Goal: Task Accomplishment & Management: Use online tool/utility

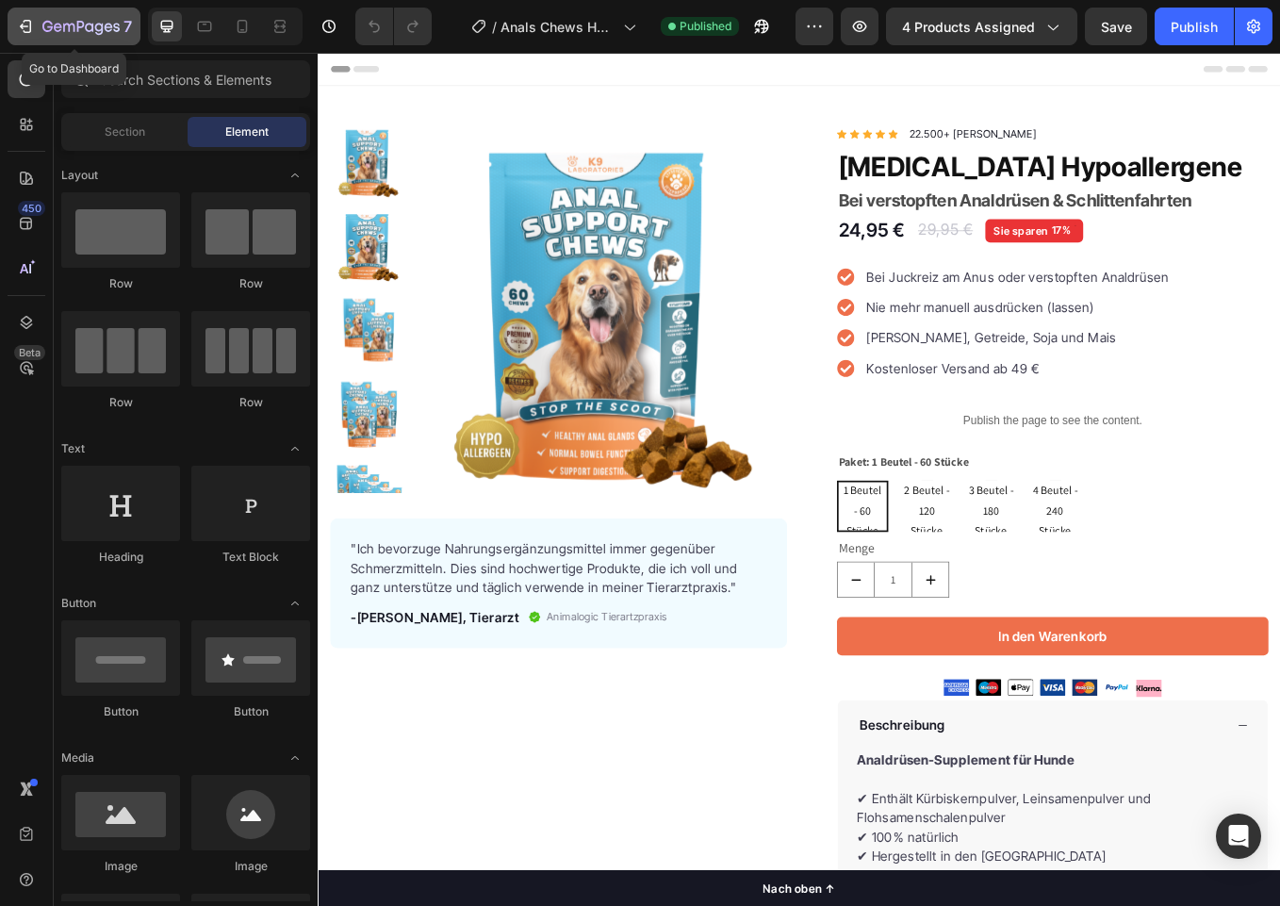
click at [28, 25] on icon "button" at bounding box center [25, 26] width 19 height 19
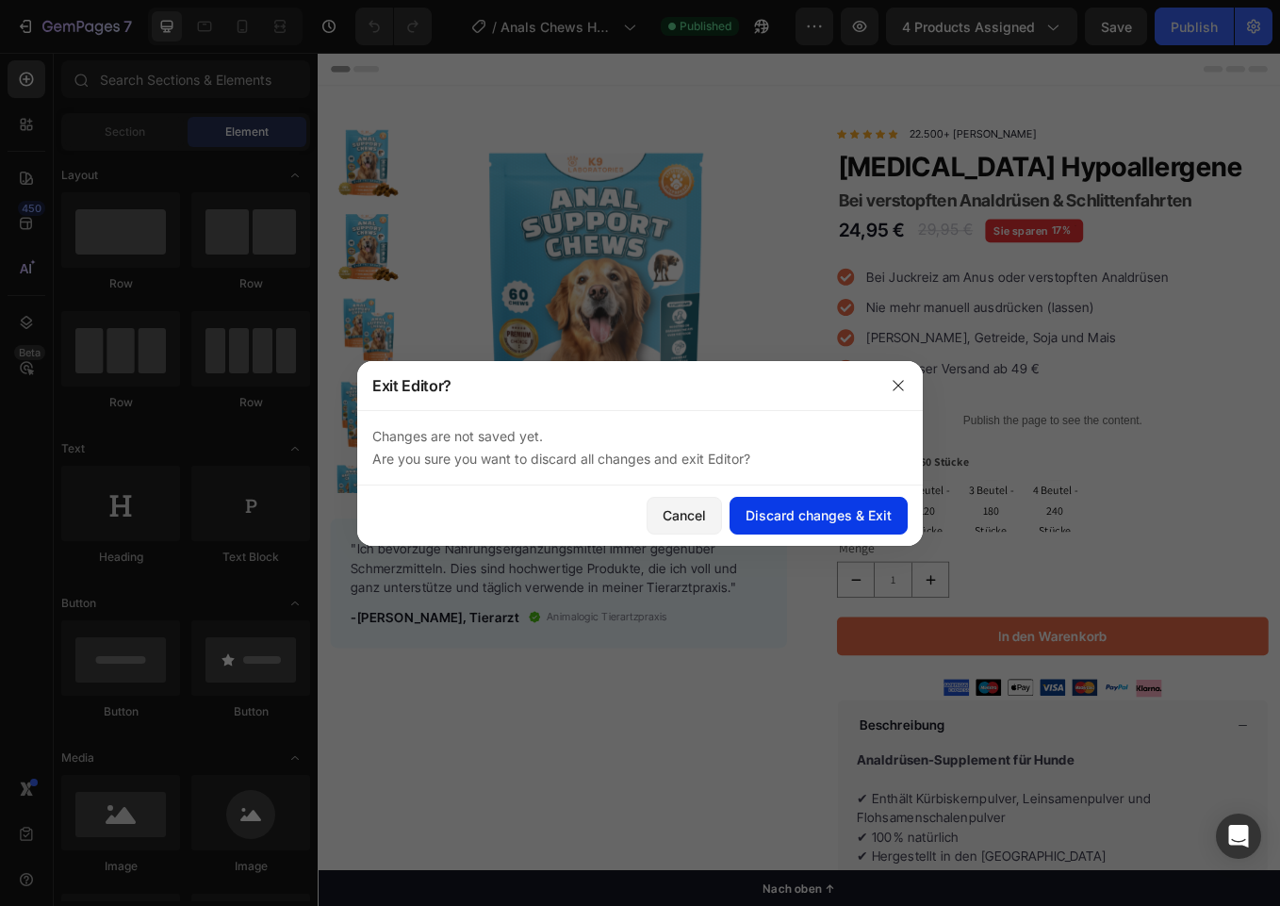
click at [839, 514] on div "Discard changes & Exit" at bounding box center [819, 515] width 146 height 20
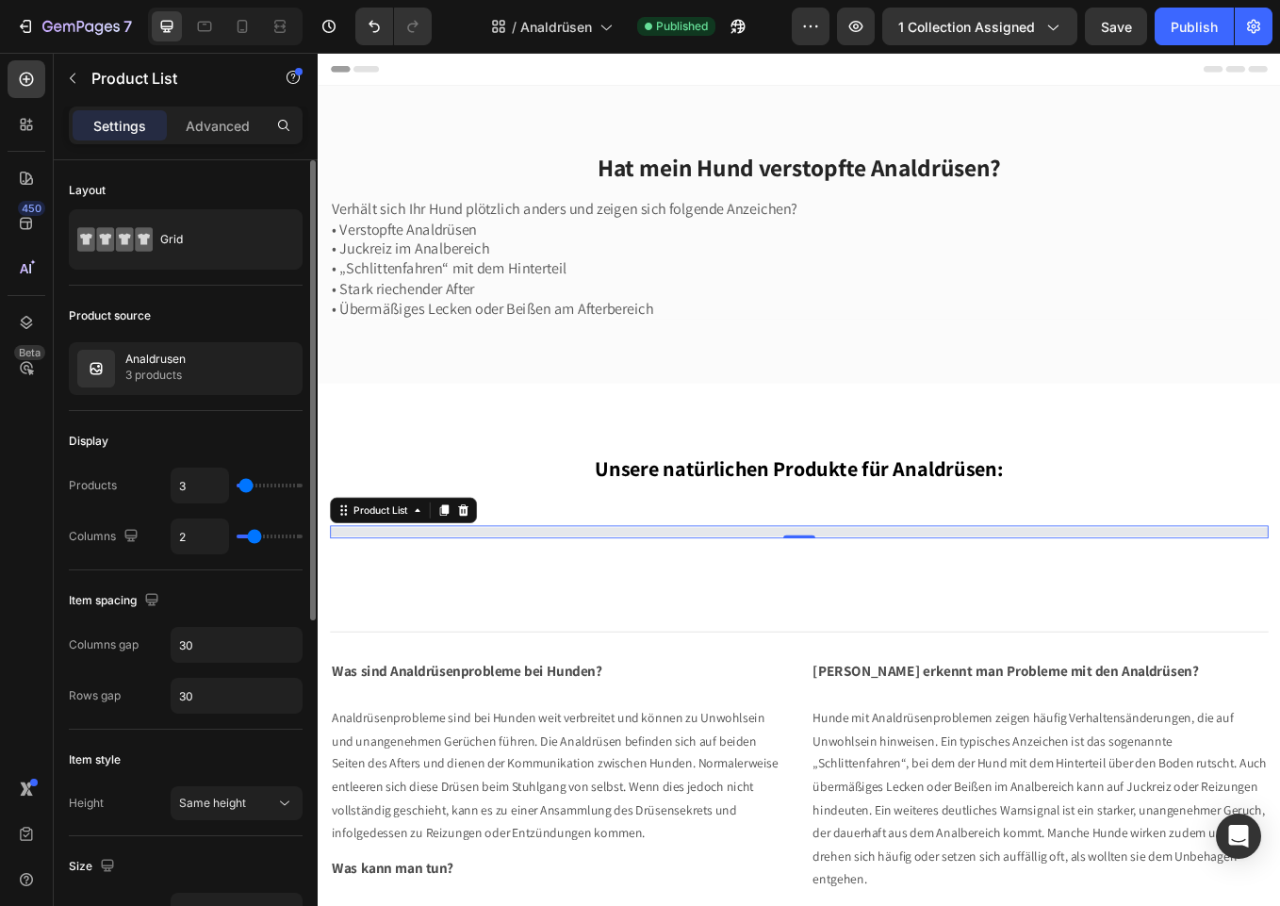
type input "9"
type input "10"
type input "11"
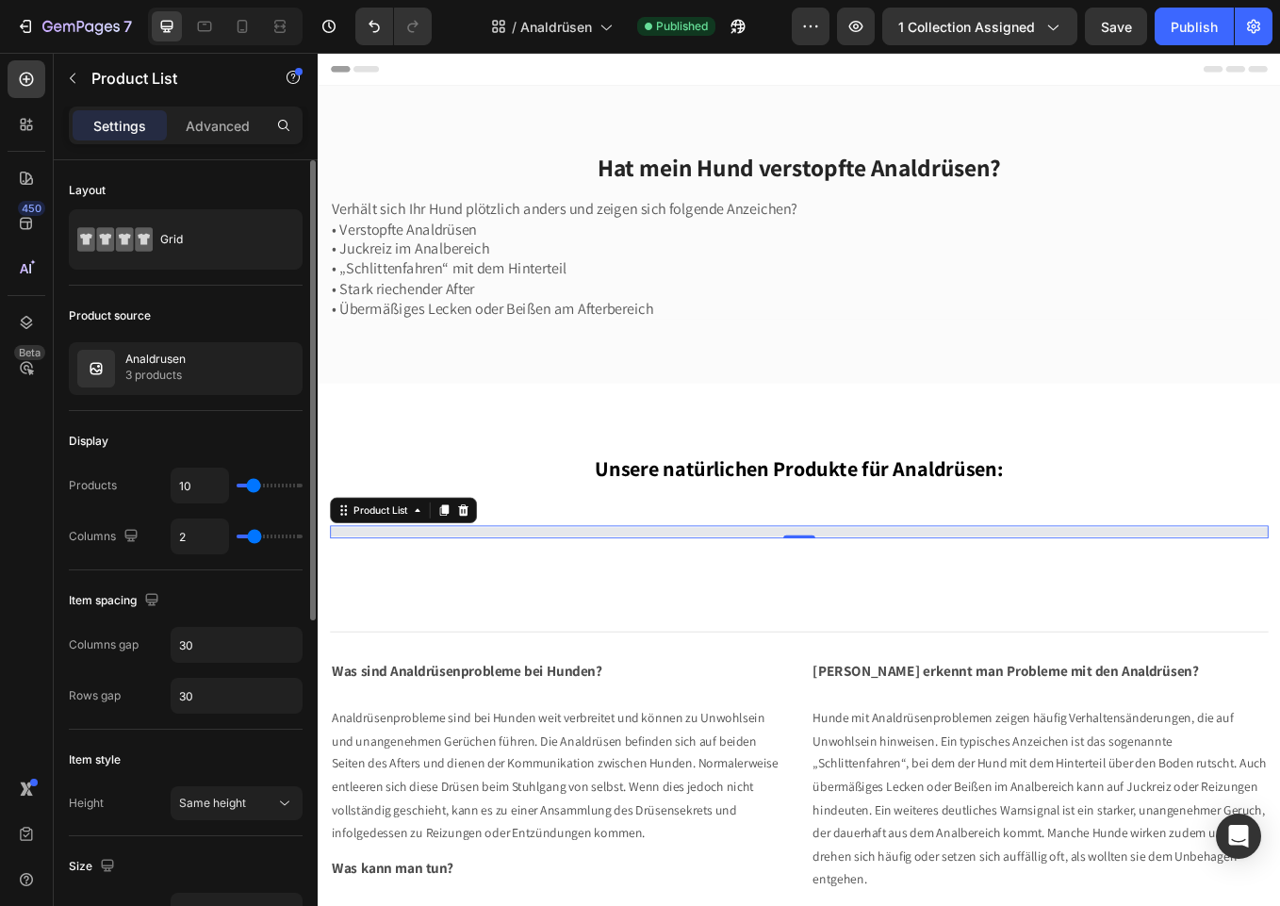
type input "11"
type input "12"
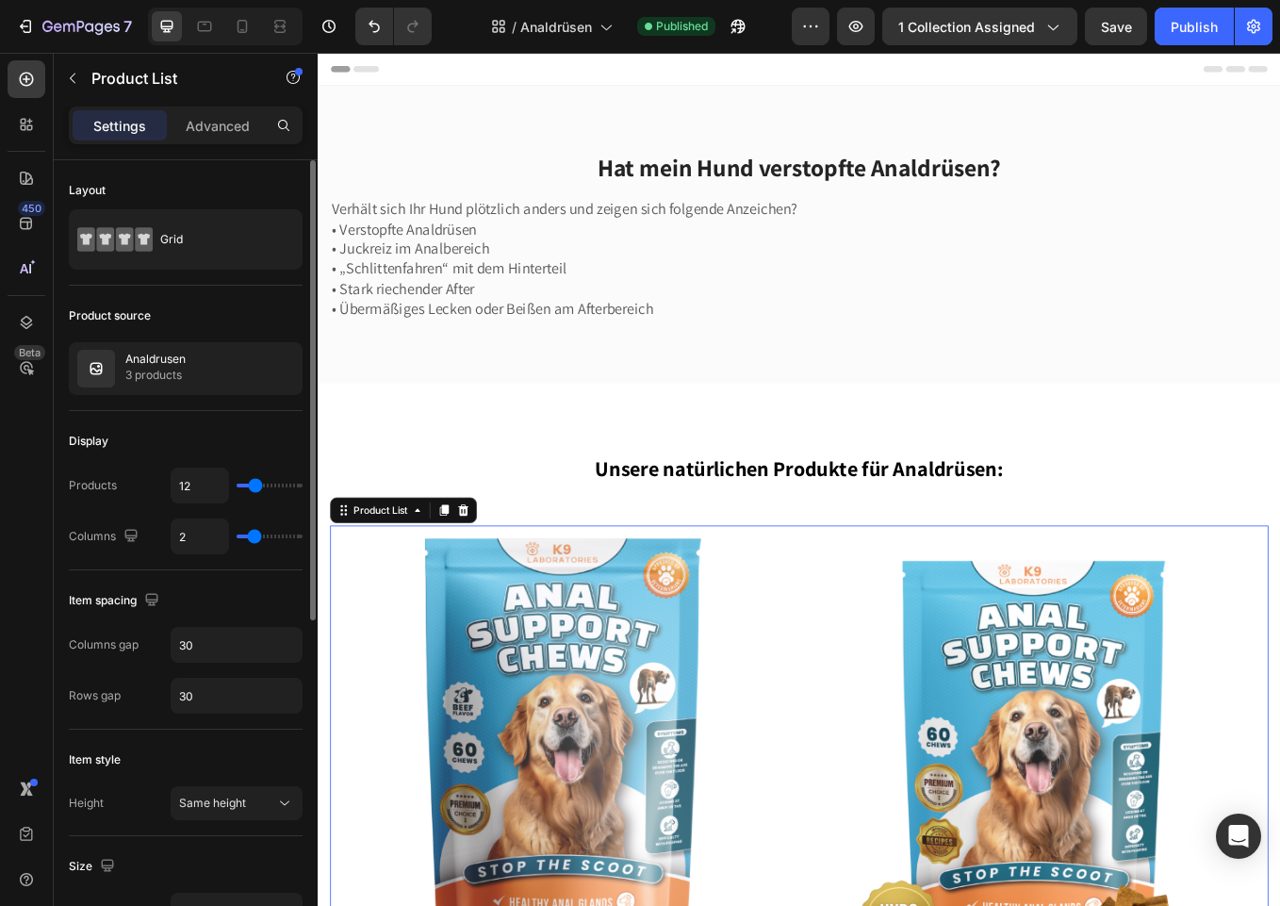
type input "11"
type input "10"
type input "9"
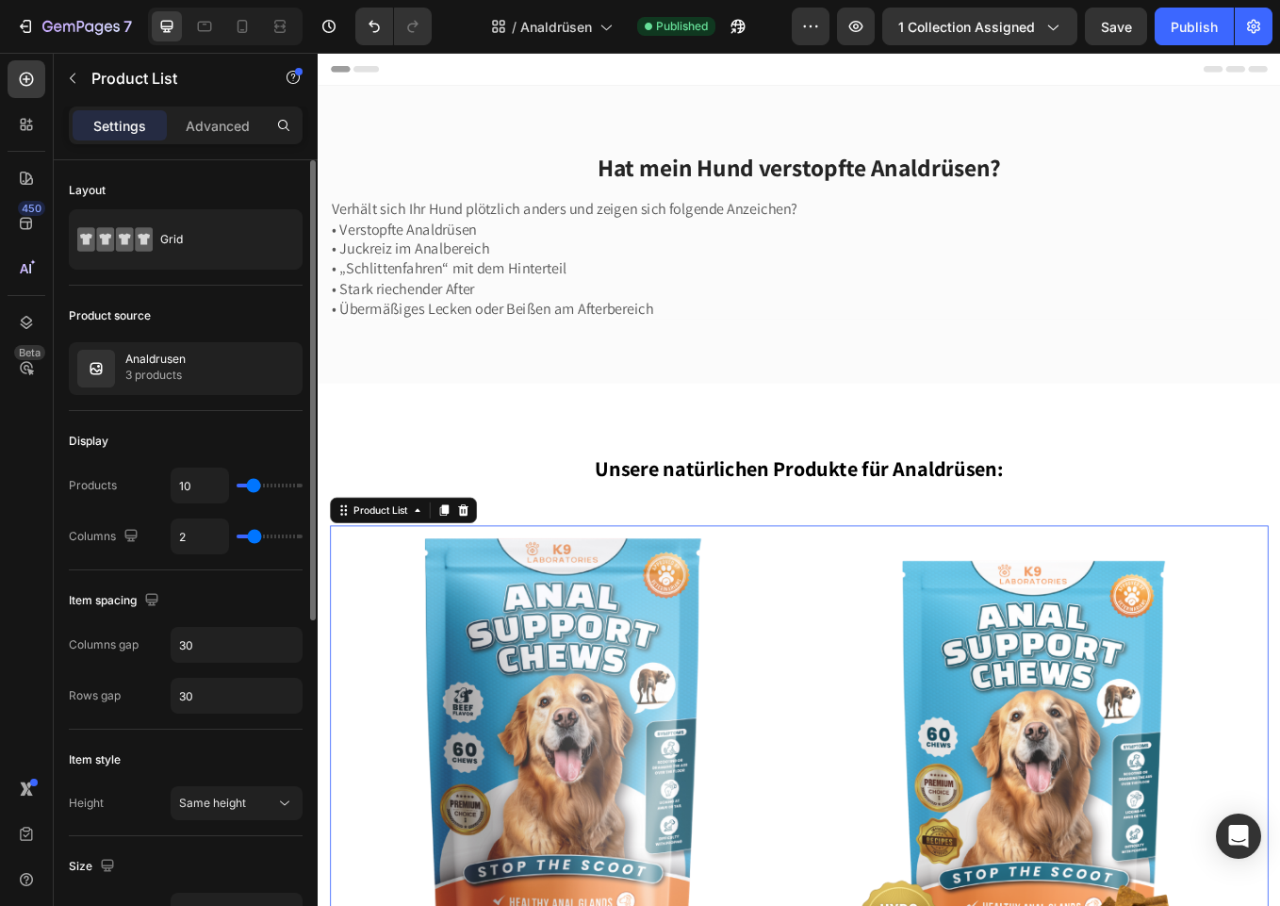
type input "9"
type input "8"
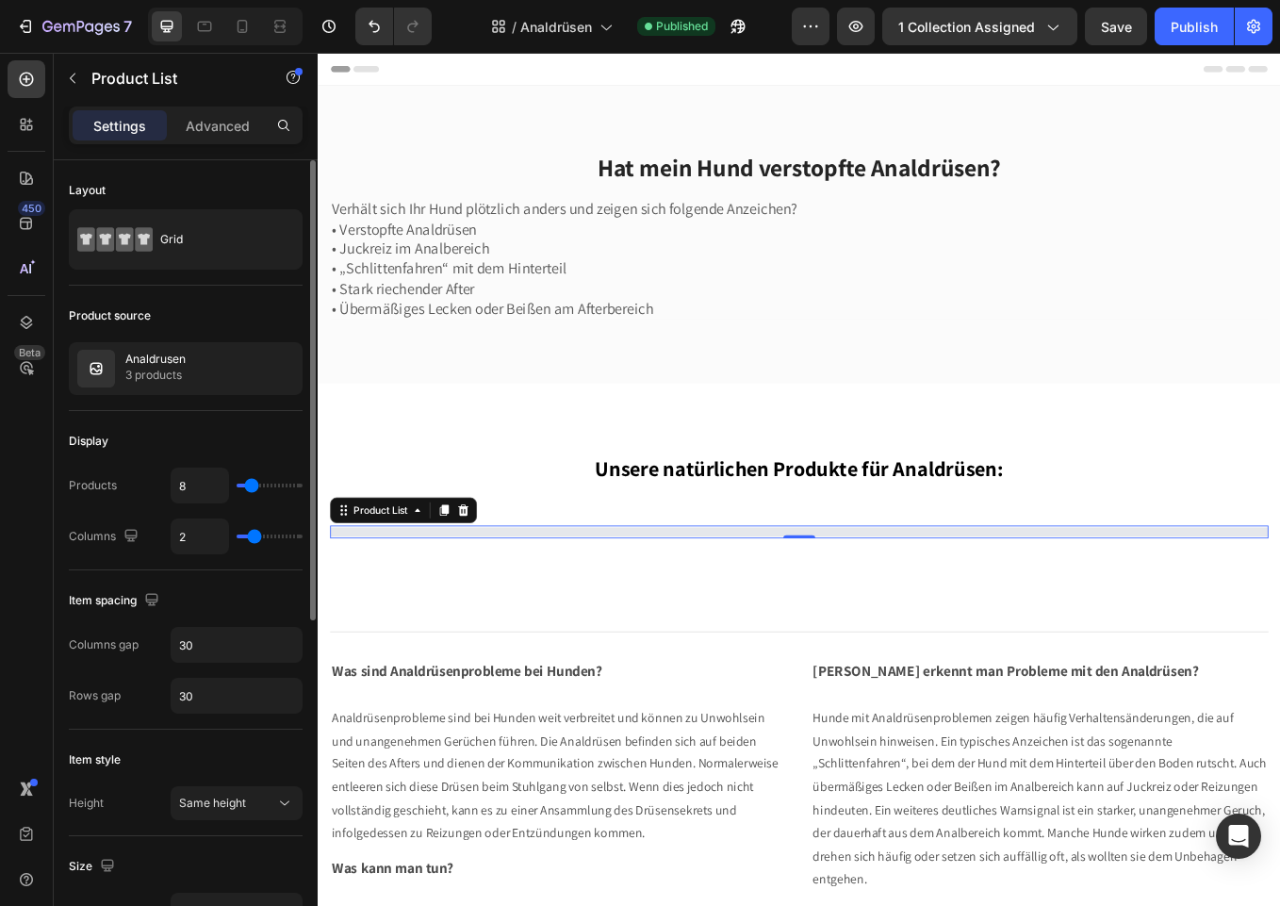
type input "7"
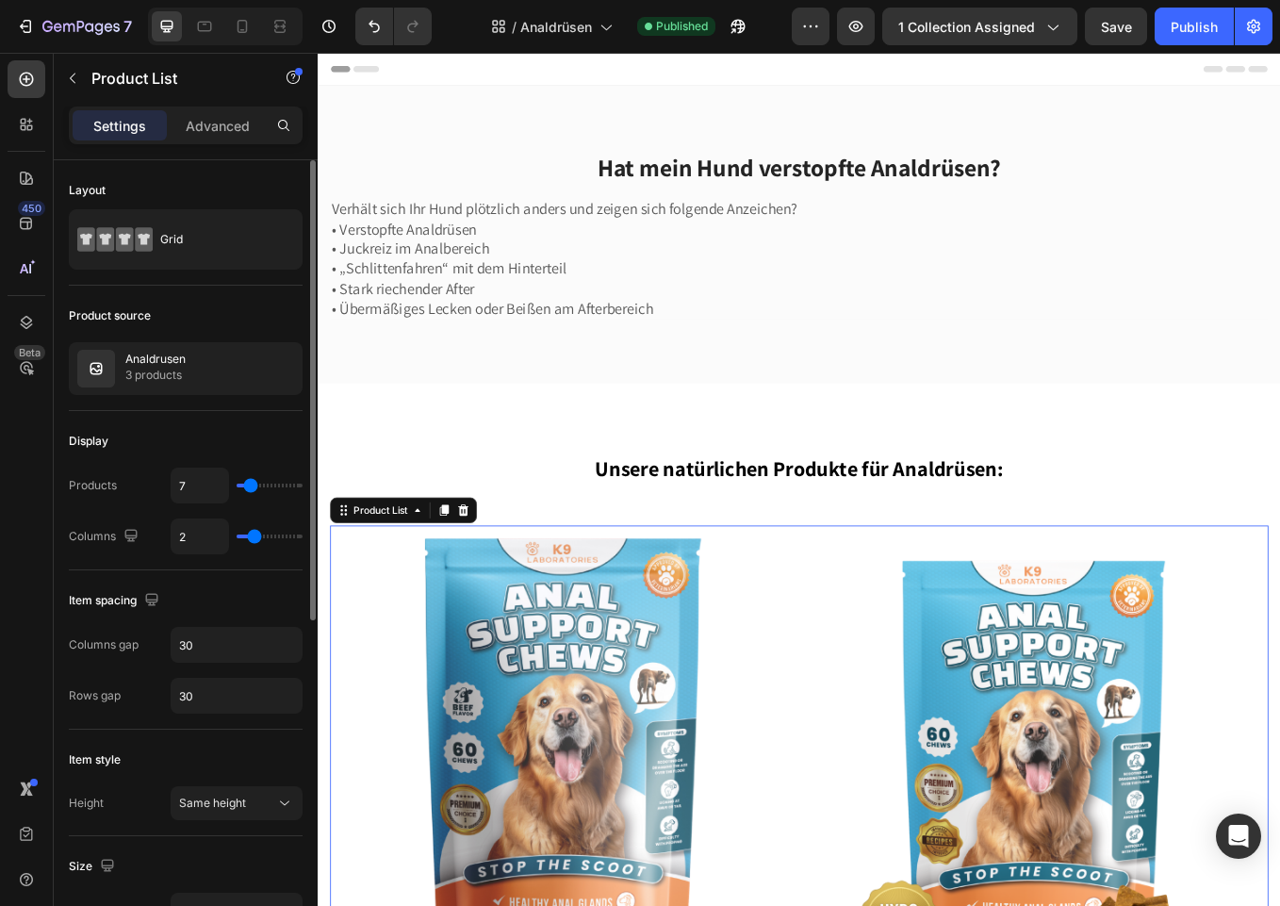
type input "8"
click at [249, 487] on input "range" at bounding box center [270, 486] width 66 height 4
type input "3"
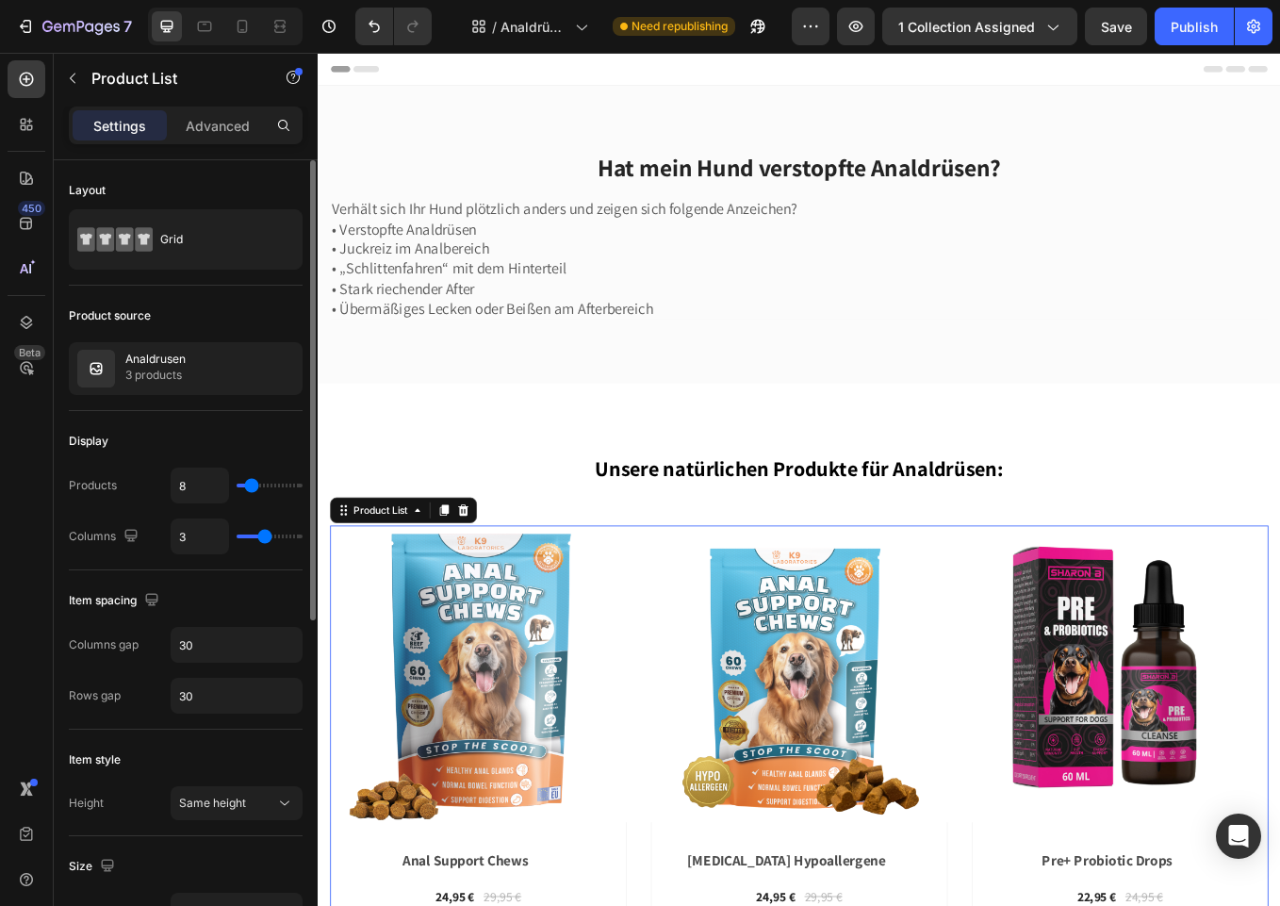
type input "4"
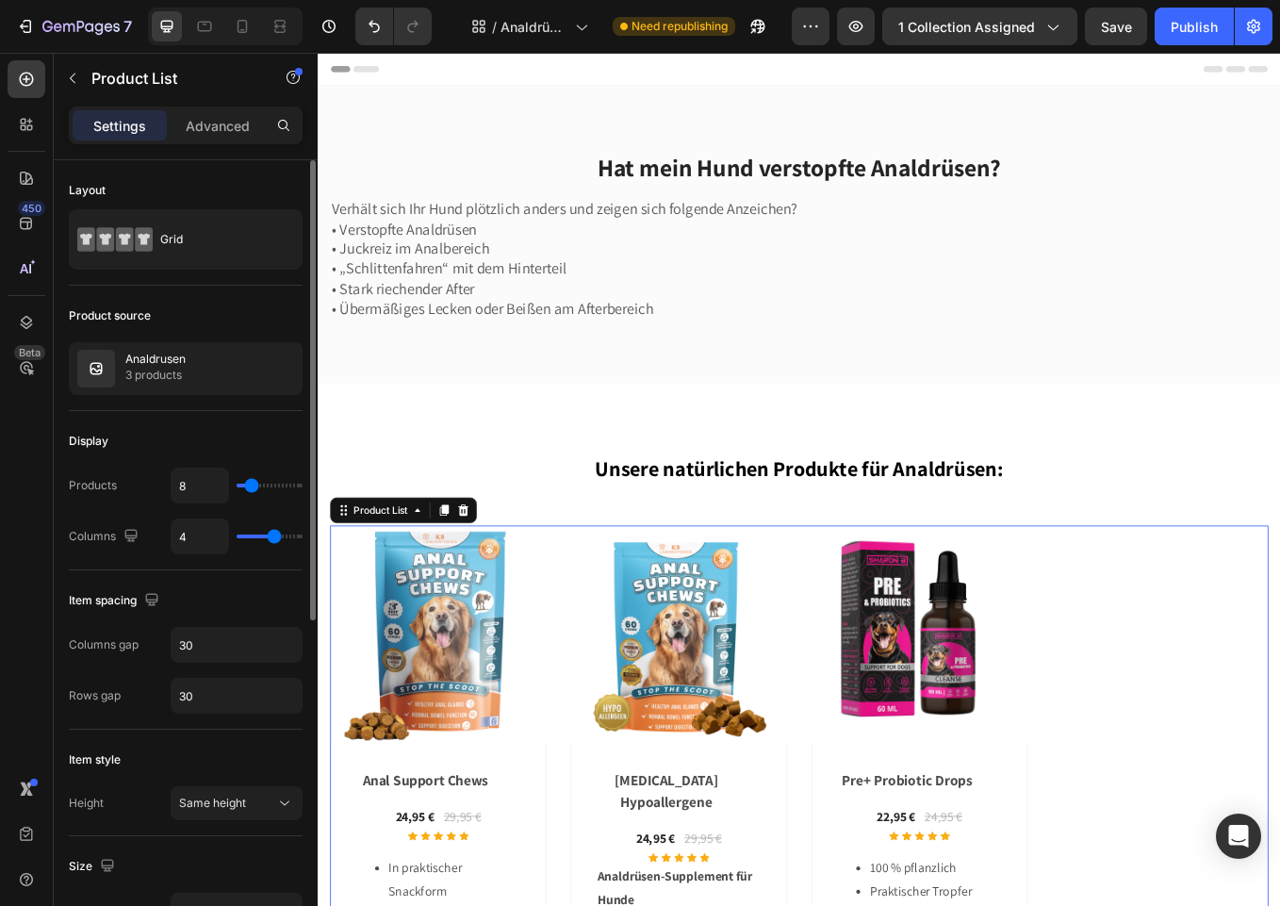
drag, startPoint x: 248, startPoint y: 536, endPoint x: 269, endPoint y: 536, distance: 20.7
type input "4"
click at [269, 536] on input "range" at bounding box center [270, 536] width 66 height 4
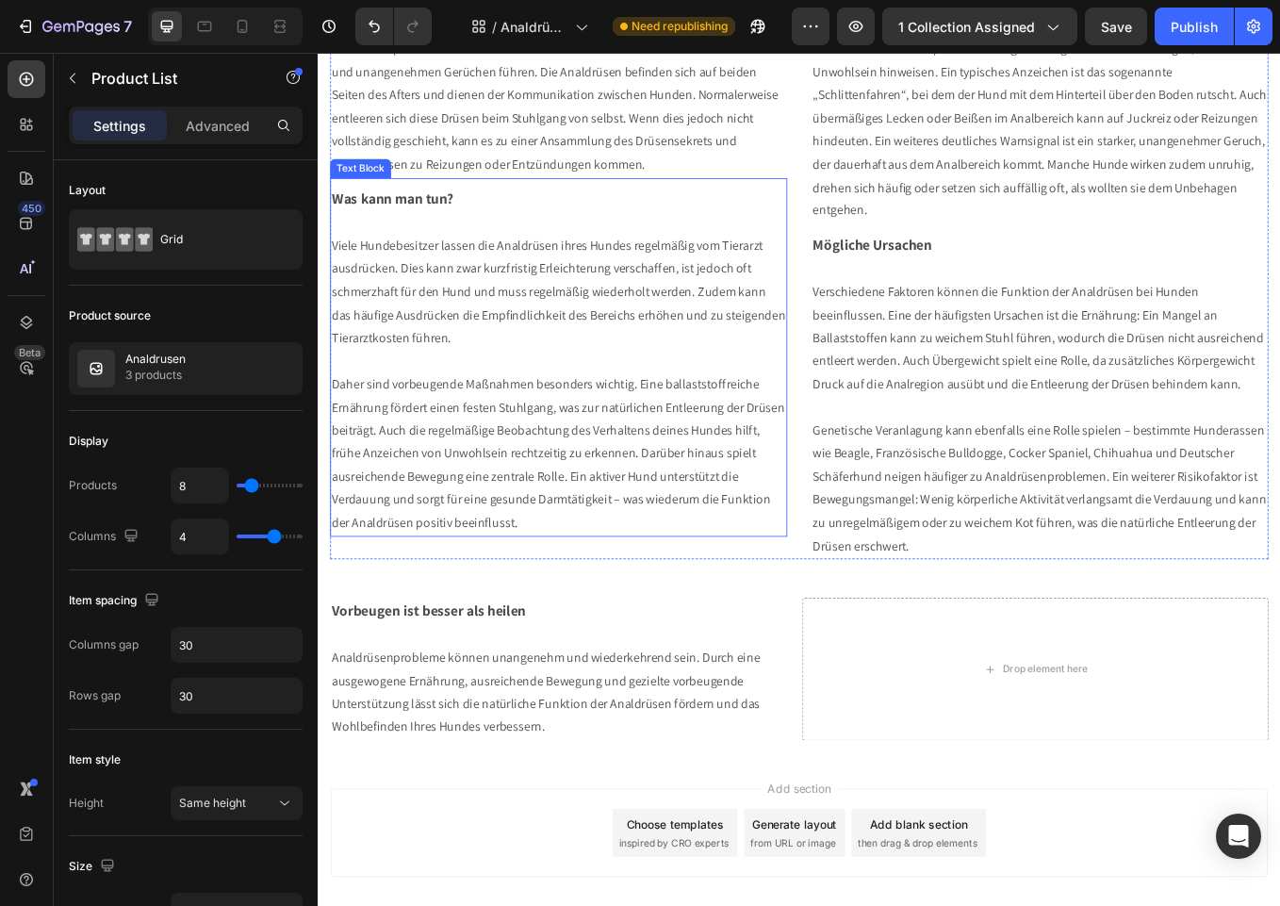
scroll to position [362, 0]
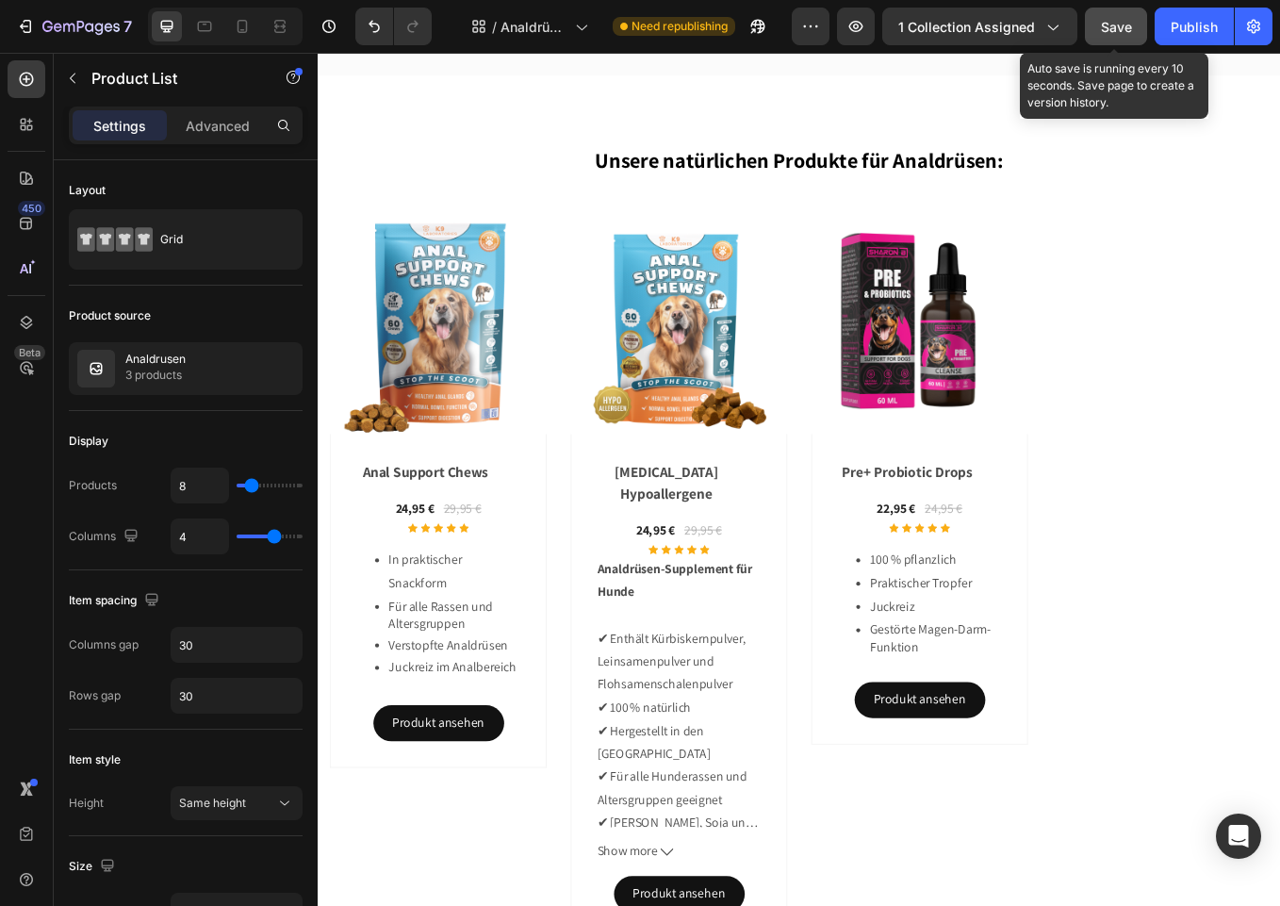
click at [1124, 27] on span "Save" at bounding box center [1116, 27] width 31 height 16
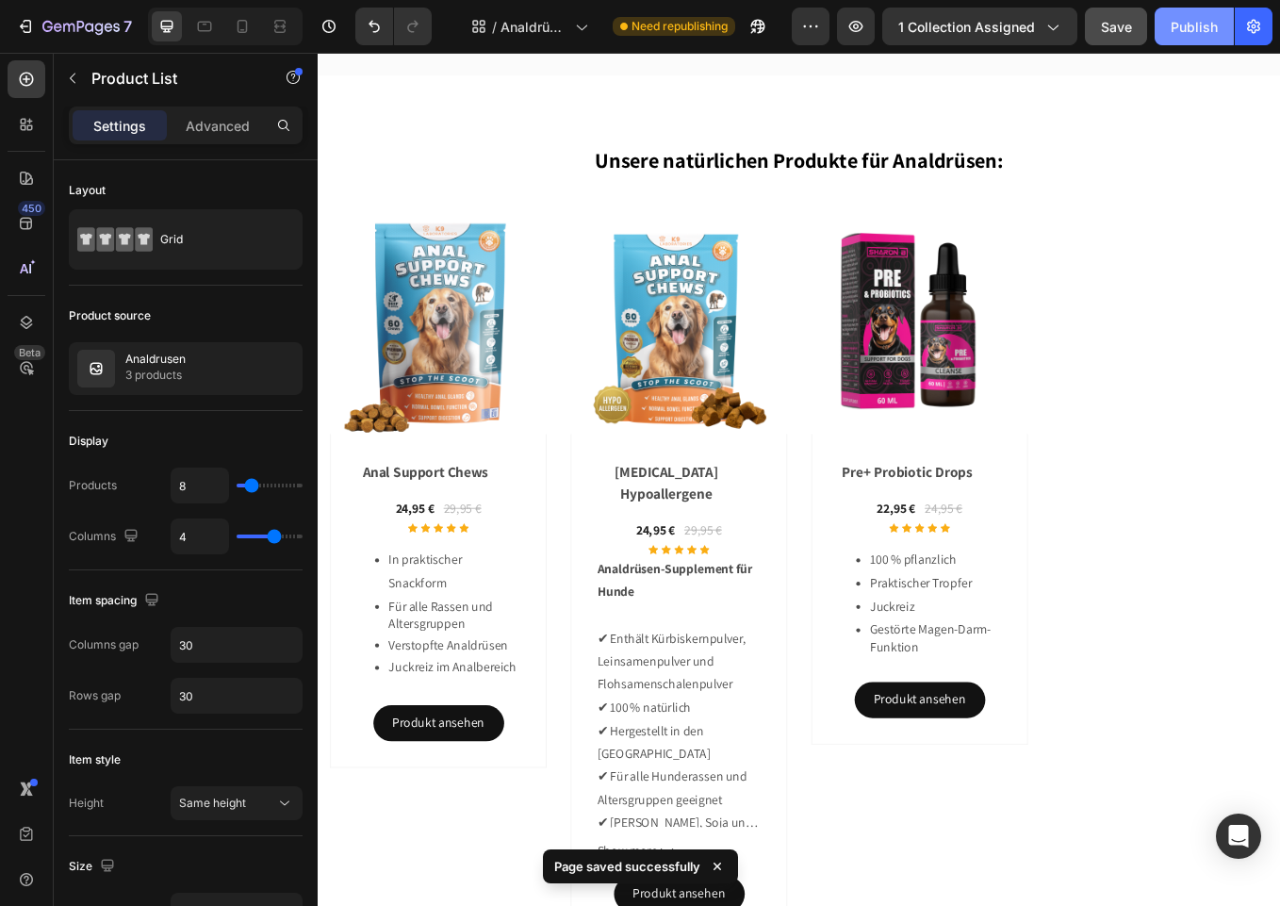
click at [1204, 29] on div "Publish" at bounding box center [1194, 27] width 47 height 20
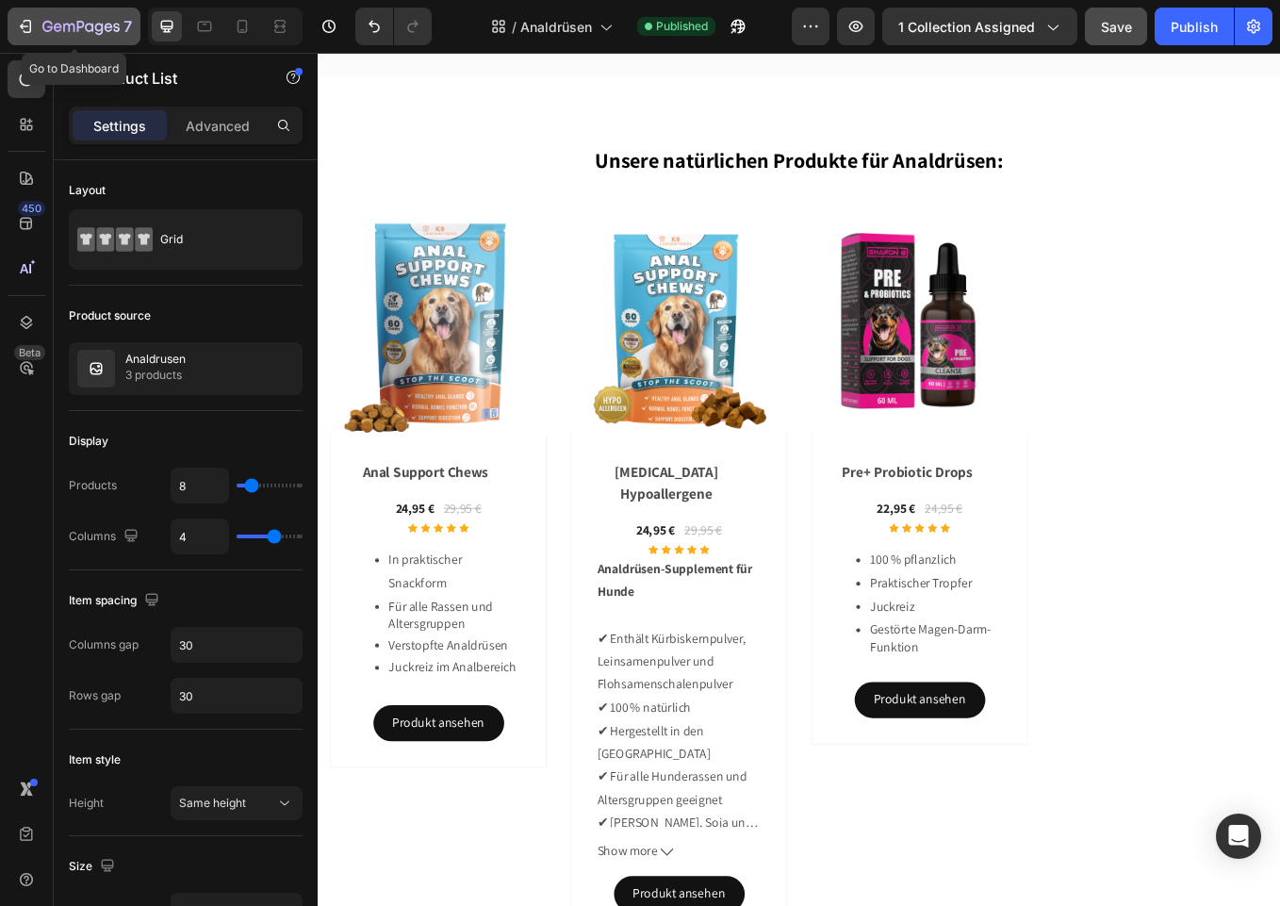
click at [22, 29] on icon "button" at bounding box center [25, 26] width 19 height 19
